Goal: Task Accomplishment & Management: Use online tool/utility

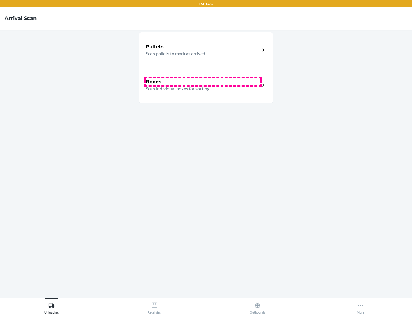
click at [203, 82] on div "Boxes" at bounding box center [203, 81] width 114 height 7
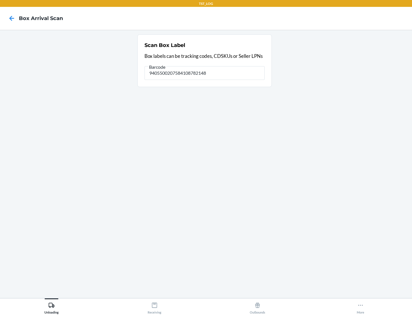
type input "9405500207584108782148"
